Goal: Find specific page/section: Find specific page/section

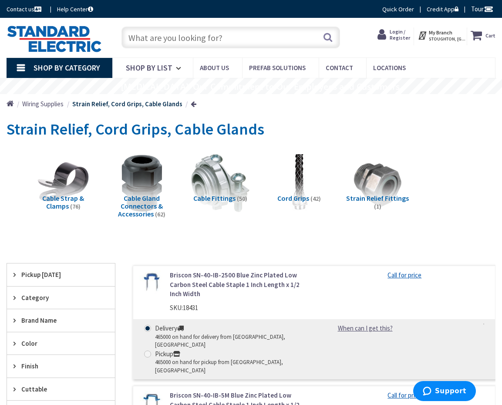
click at [80, 198] on span "Cable Strap & Clamps" at bounding box center [63, 202] width 42 height 17
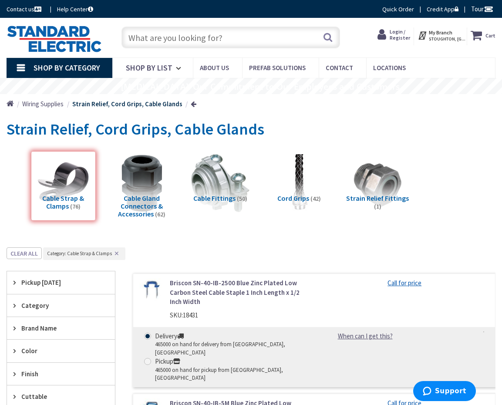
scroll to position [131, 0]
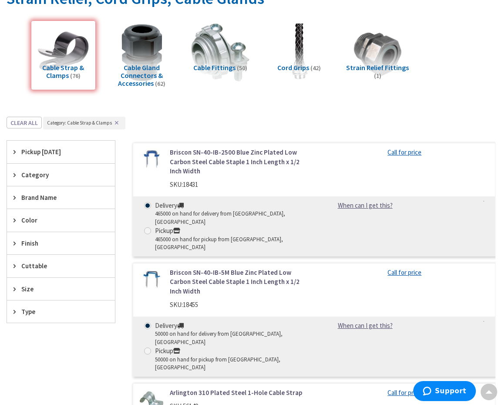
click at [14, 173] on icon at bounding box center [17, 175] width 7 height 7
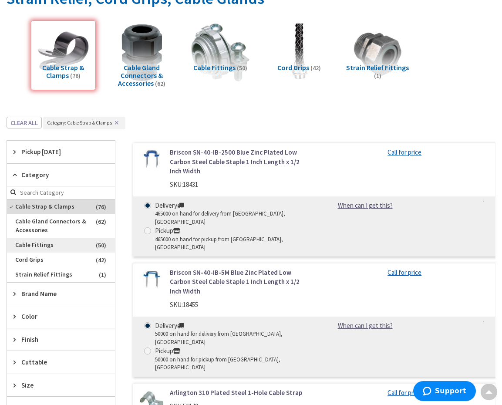
click at [41, 244] on span "Cable Fittings" at bounding box center [61, 245] width 108 height 15
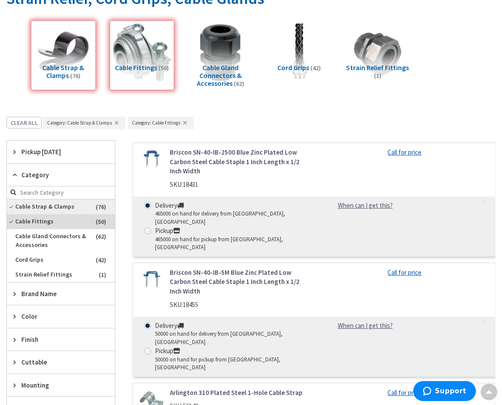
click at [44, 209] on span "Cable Strap & Clamps" at bounding box center [61, 206] width 108 height 15
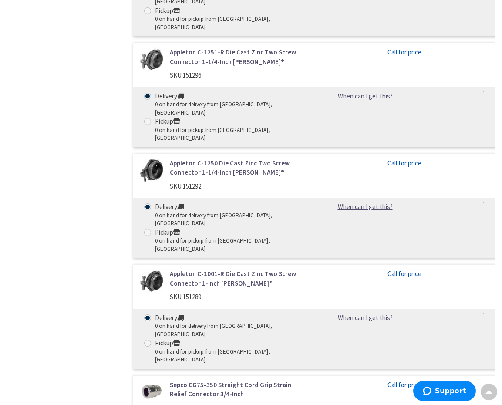
scroll to position [4889, 0]
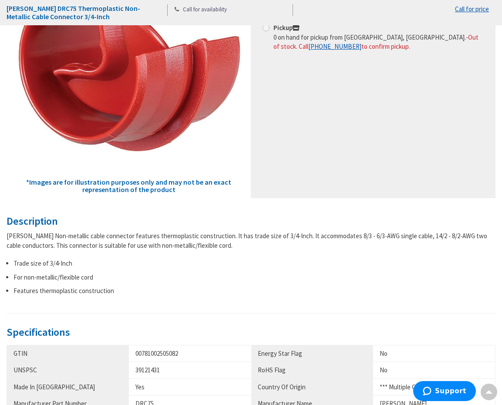
scroll to position [479, 0]
